Goal: Find specific page/section: Find specific page/section

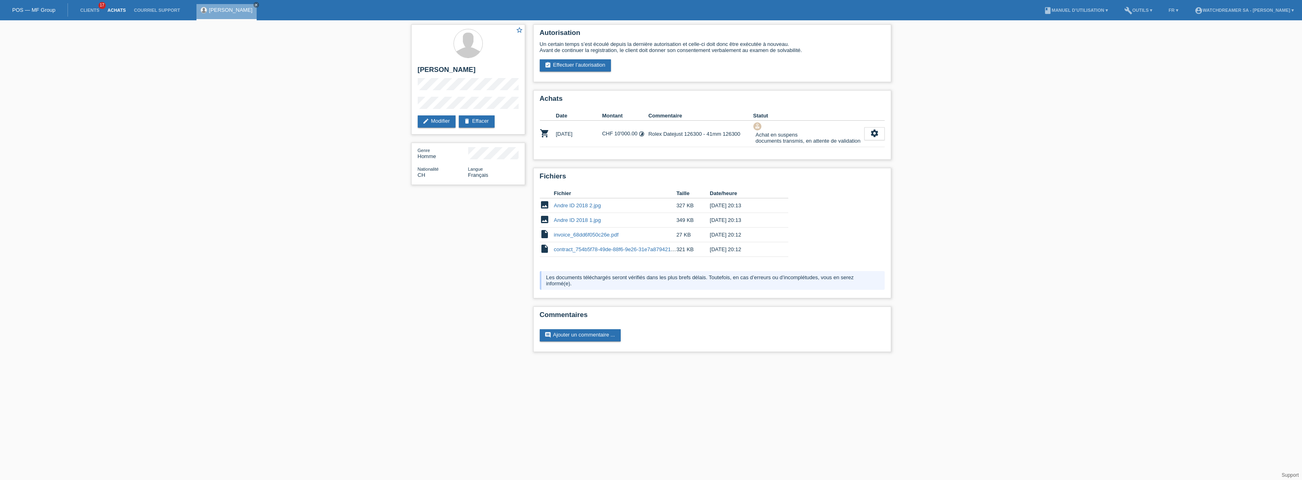
click at [115, 11] on link "Achats" at bounding box center [116, 10] width 26 height 5
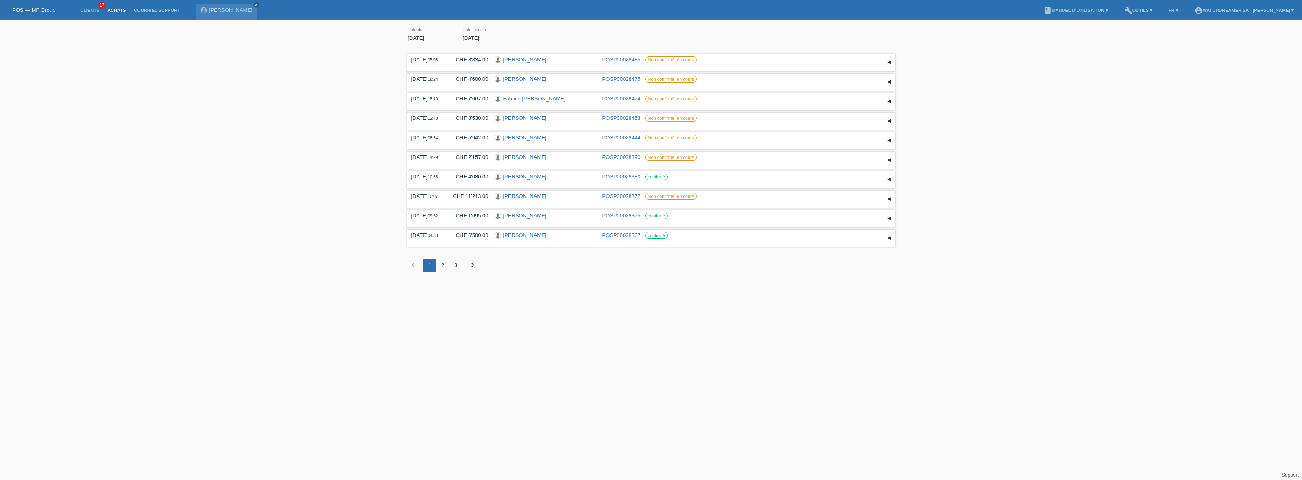
click at [442, 262] on div "2" at bounding box center [442, 265] width 13 height 13
click at [428, 266] on div "1" at bounding box center [429, 265] width 13 height 13
click at [454, 264] on div "3" at bounding box center [455, 265] width 13 height 13
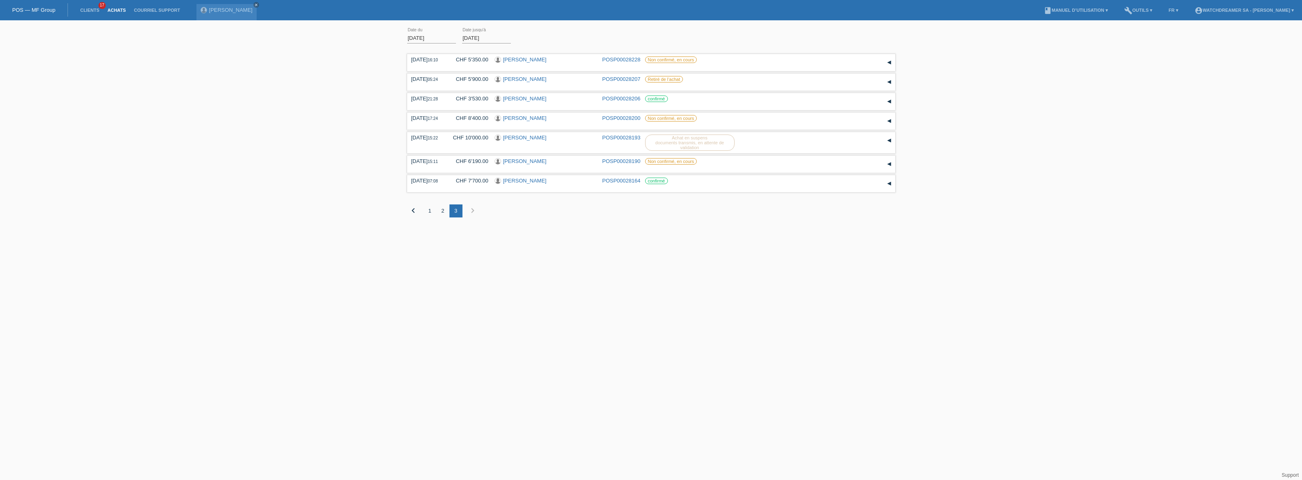
click at [456, 210] on div "3" at bounding box center [455, 211] width 13 height 13
